Goal: Check status: Check status

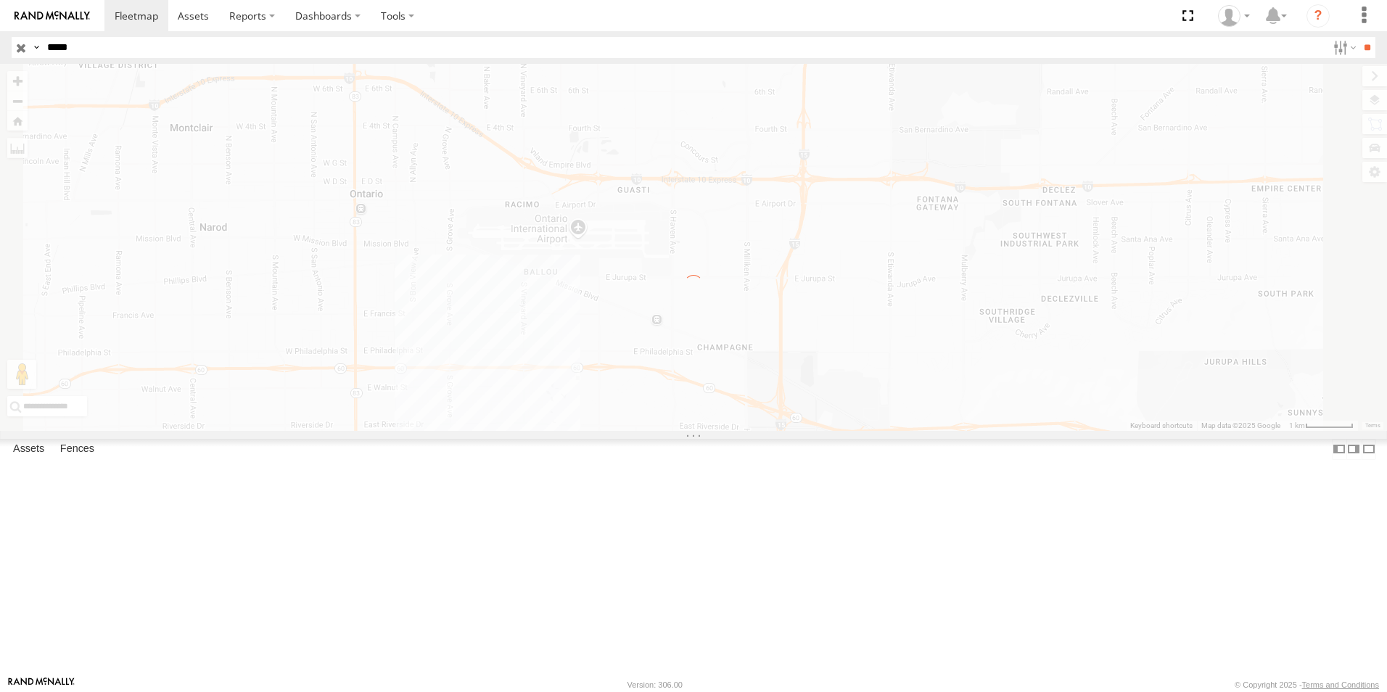
select select "**********"
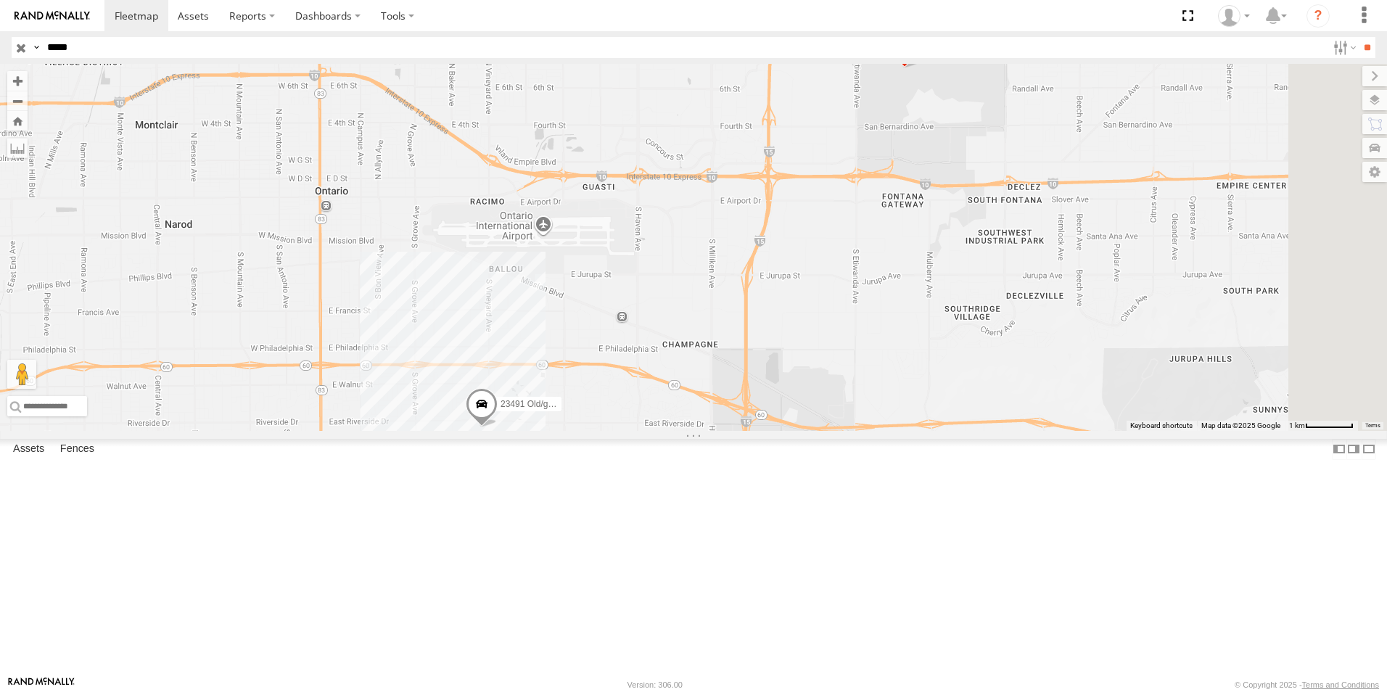
click at [14, 45] on input "button" at bounding box center [21, 47] width 19 height 21
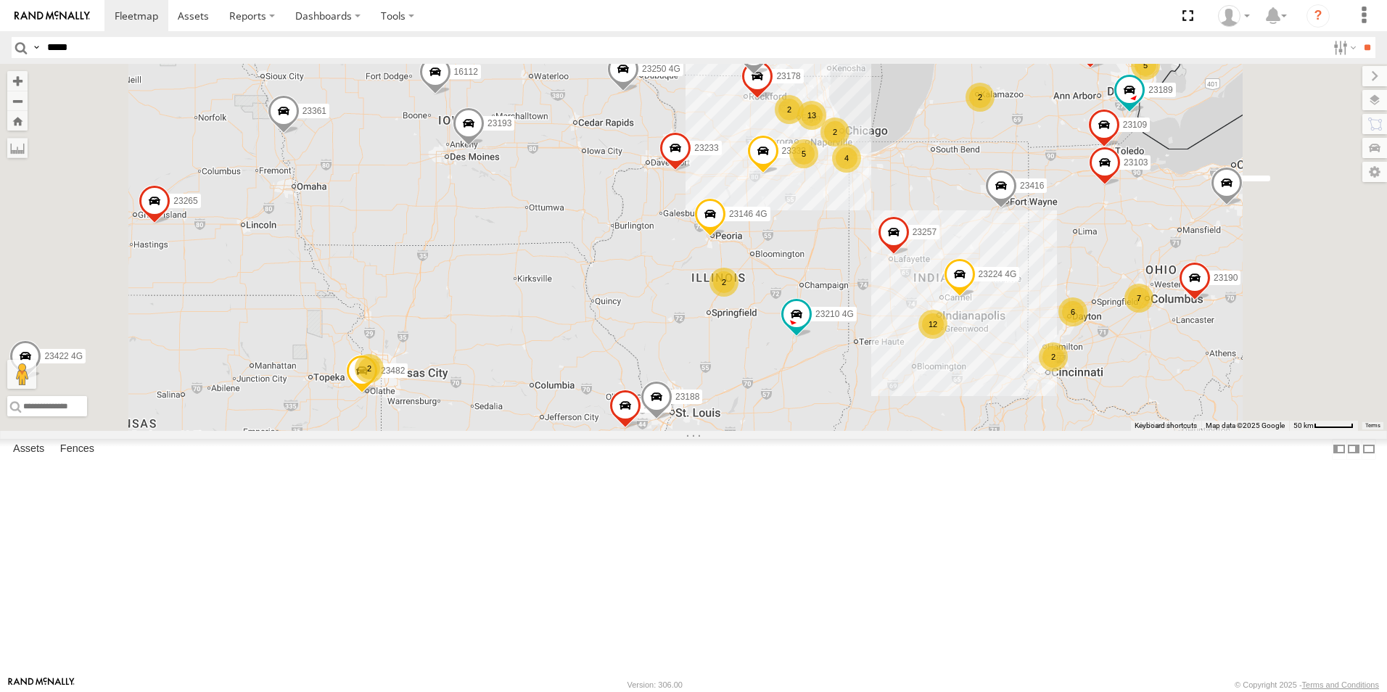
click at [861, 173] on div "4" at bounding box center [846, 158] width 29 height 29
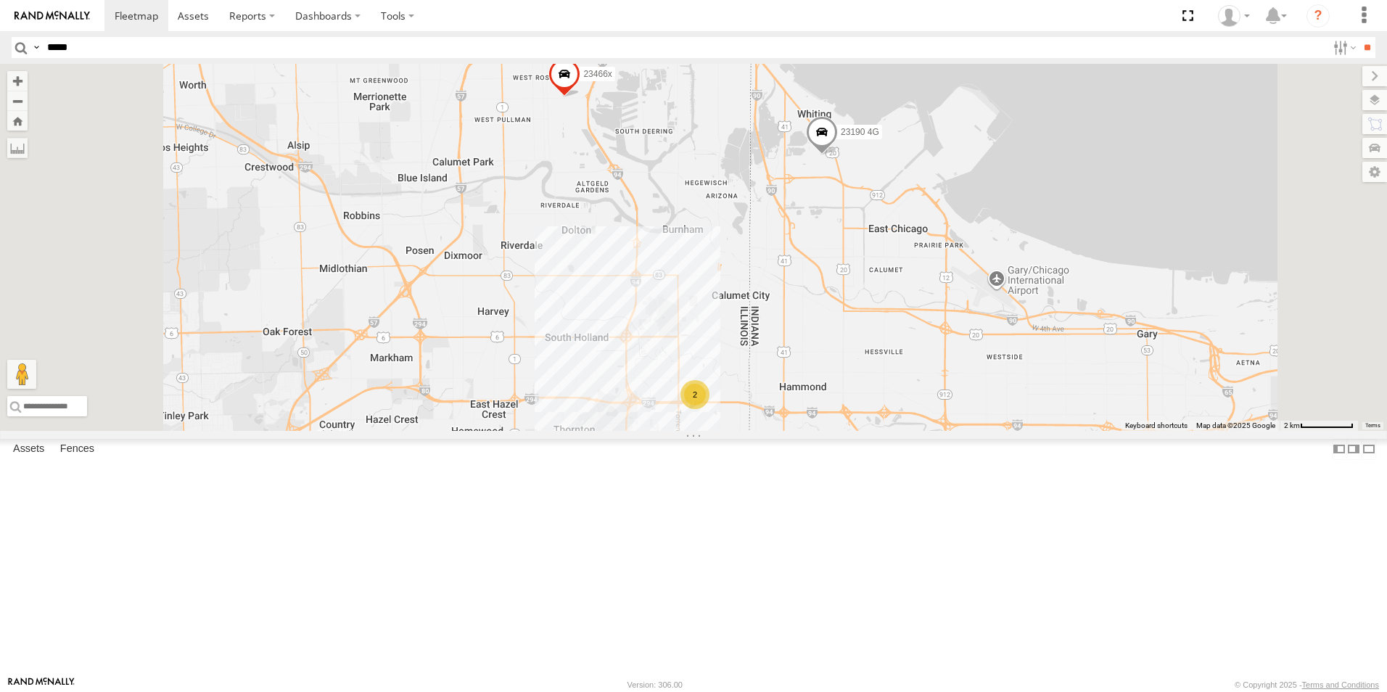
click at [709, 409] on div "2" at bounding box center [694, 394] width 29 height 29
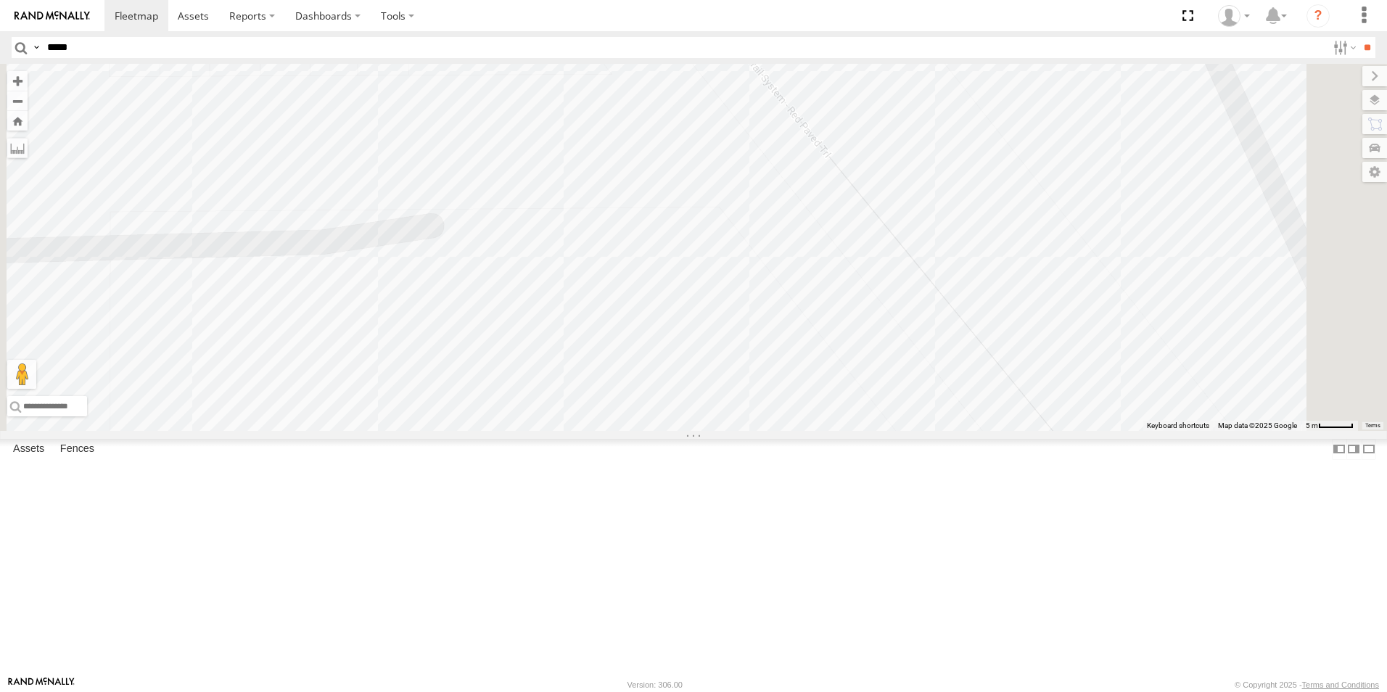
click at [1026, 490] on span at bounding box center [1011, 469] width 32 height 39
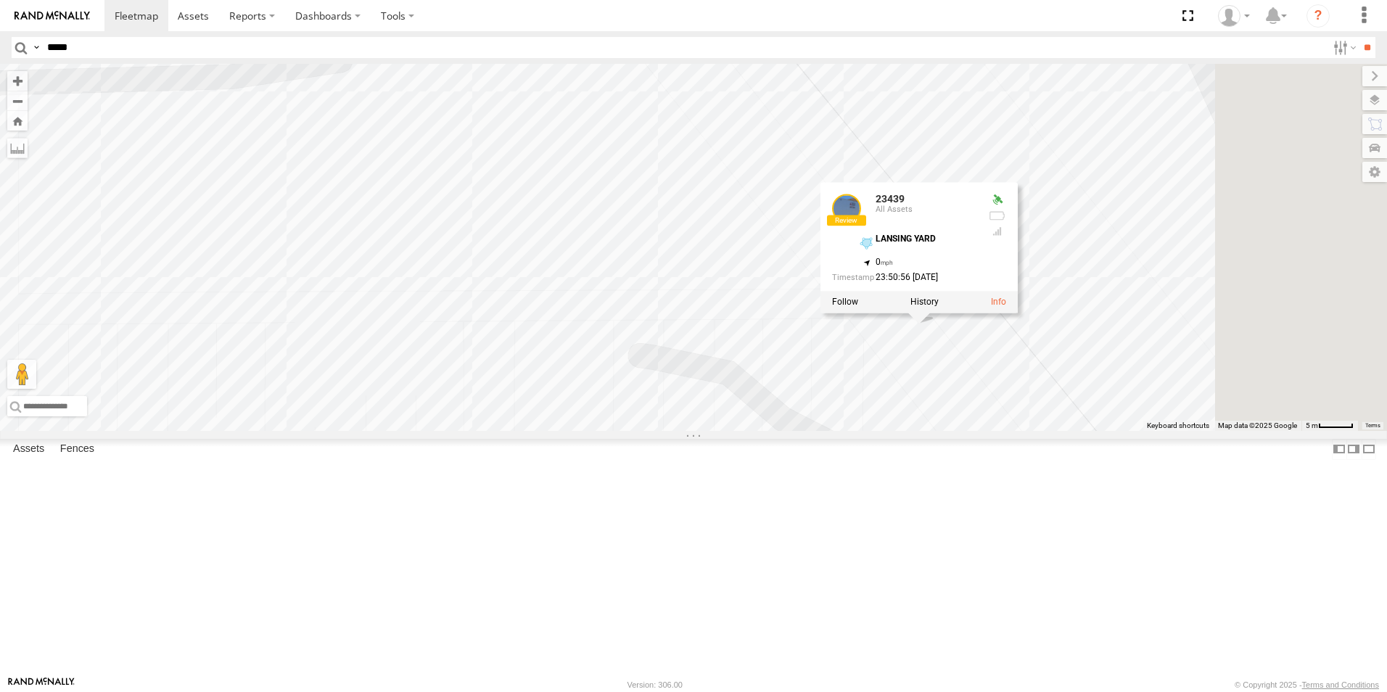
drag, startPoint x: 1080, startPoint y: 416, endPoint x: 989, endPoint y: 250, distance: 189.6
click at [989, 250] on div "23119 4G 015910001997736 23148 23203 4G 23295 4G 23335 4G/Bad 23421 4G 23492 23…" at bounding box center [693, 247] width 1387 height 367
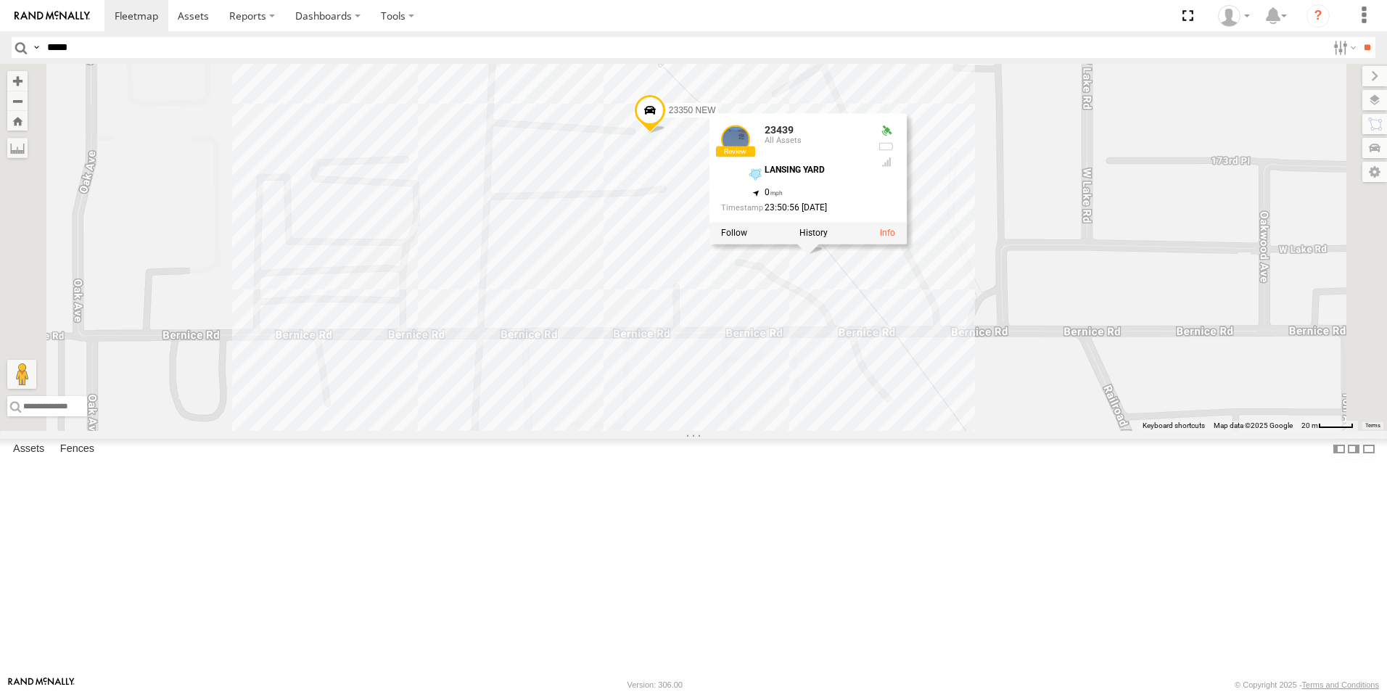
click at [1114, 377] on div "23119 4G 015910001997736 23148 23203 4G 23295 4G 23335 4G/Bad 23421 4G 23492 23…" at bounding box center [693, 247] width 1387 height 367
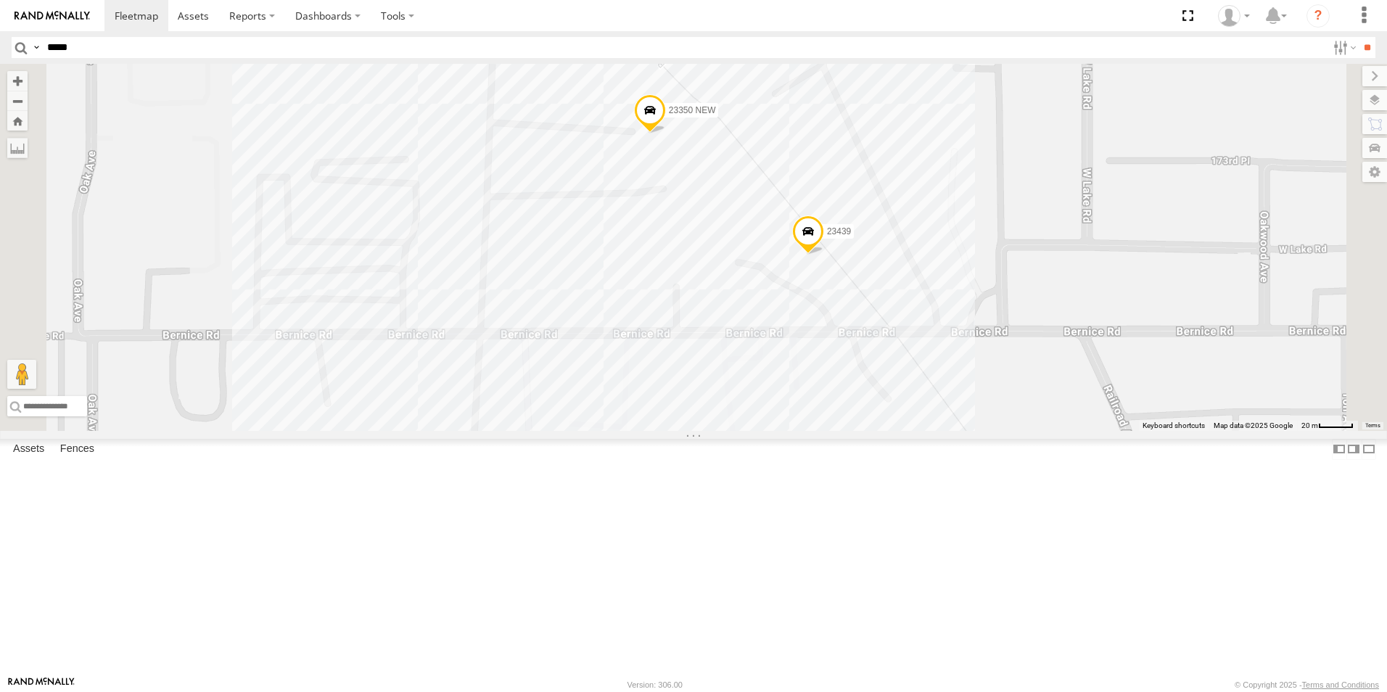
click at [824, 255] on span at bounding box center [808, 234] width 32 height 39
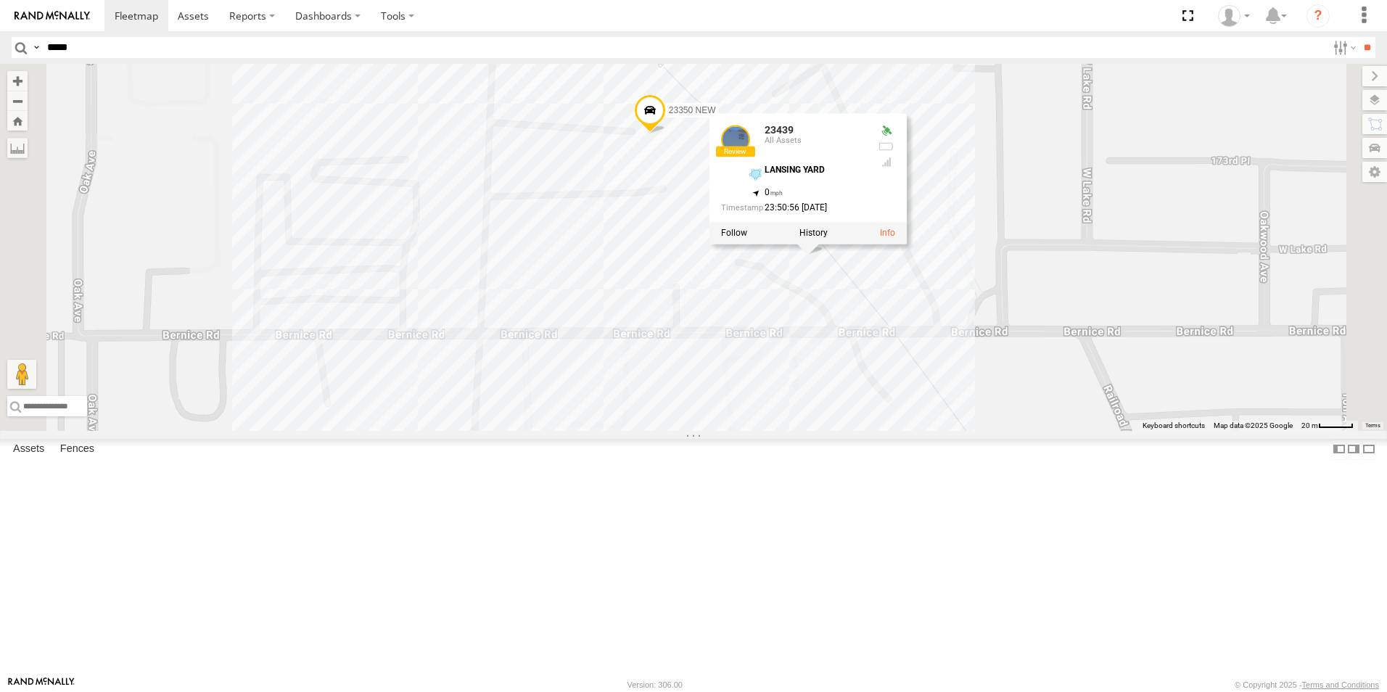
click at [666, 134] on span at bounding box center [650, 114] width 32 height 39
